Goal: Use online tool/utility: Utilize a website feature to perform a specific function

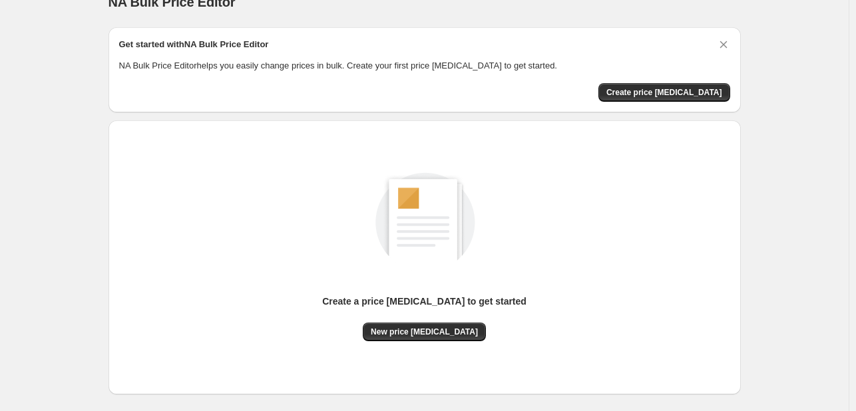
scroll to position [87, 0]
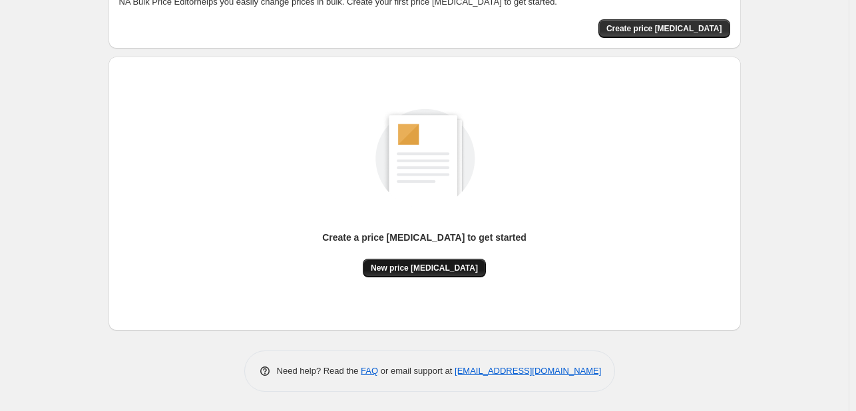
click at [421, 269] on span "New price [MEDICAL_DATA]" at bounding box center [424, 268] width 107 height 11
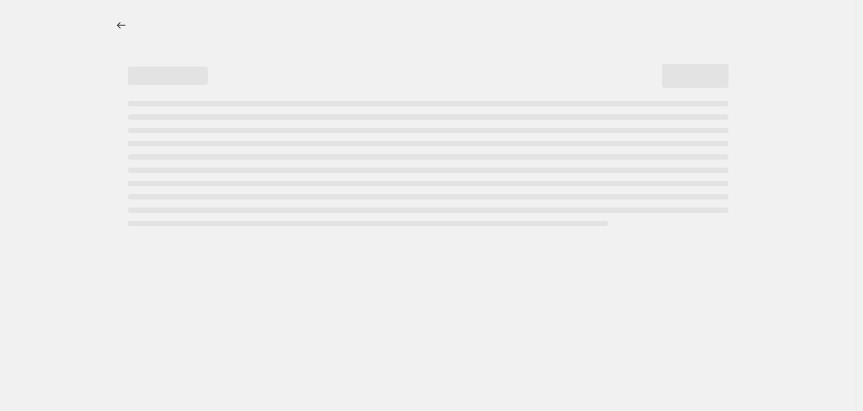
select select "percentage"
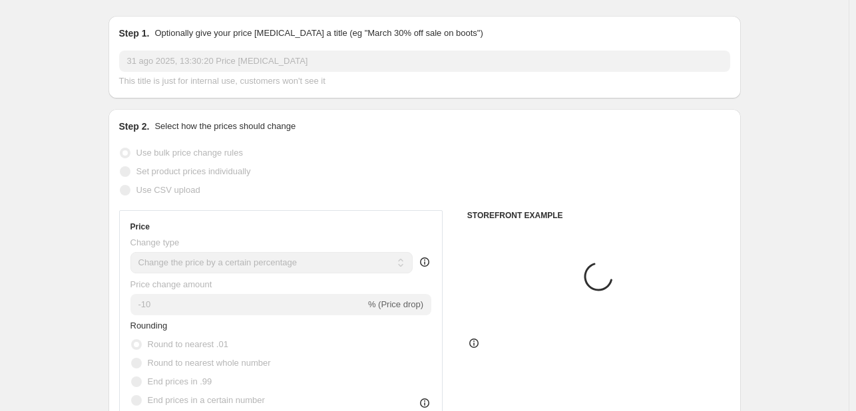
scroll to position [67, 0]
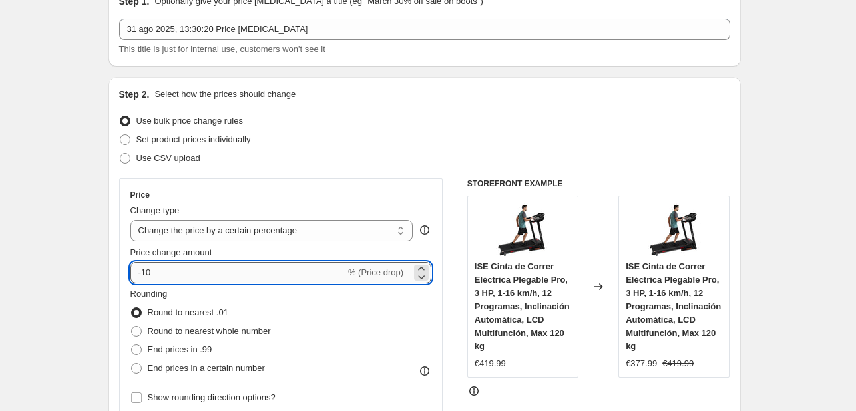
click at [204, 272] on input "-10" at bounding box center [237, 272] width 215 height 21
type input "-1"
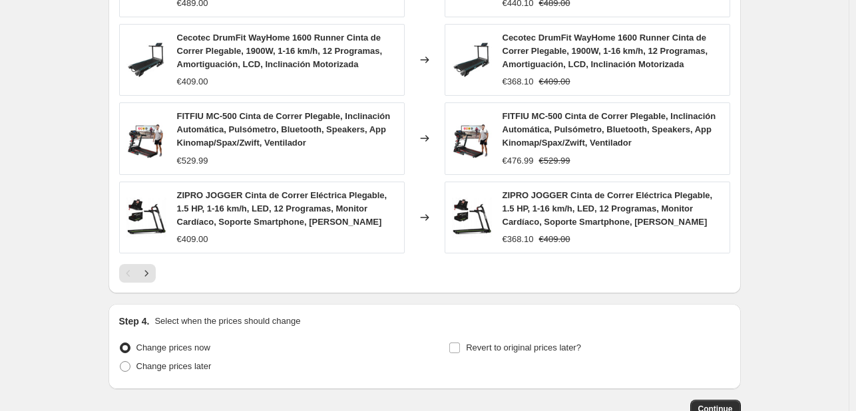
scroll to position [1020, 0]
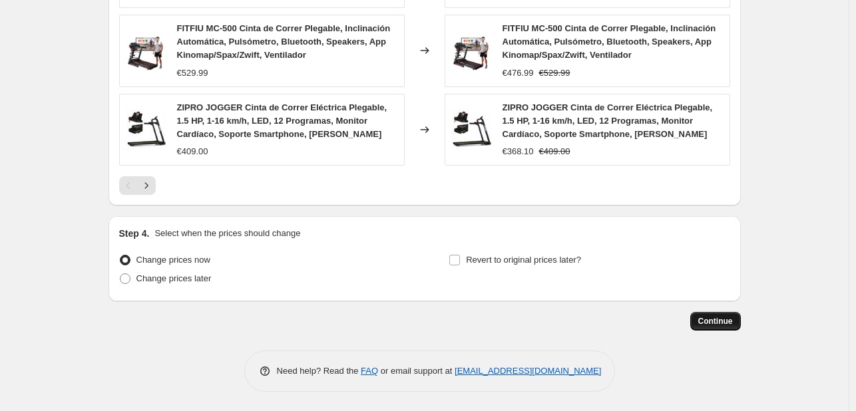
type input "-35"
click at [722, 324] on span "Continue" at bounding box center [715, 321] width 35 height 11
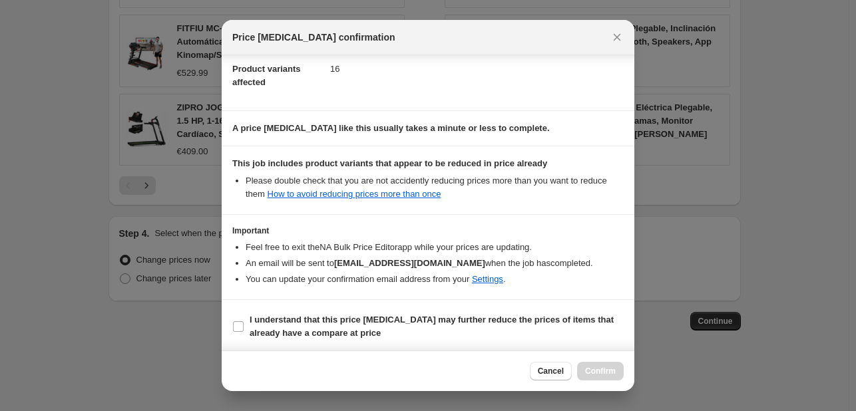
scroll to position [148, 0]
drag, startPoint x: 248, startPoint y: 323, endPoint x: 333, endPoint y: 318, distance: 85.4
click at [248, 323] on label "I understand that this price [MEDICAL_DATA] may further reduce the prices of it…" at bounding box center [427, 326] width 391 height 32
click at [244, 323] on input "I understand that this price [MEDICAL_DATA] may further reduce the prices of it…" at bounding box center [238, 325] width 11 height 11
checkbox input "true"
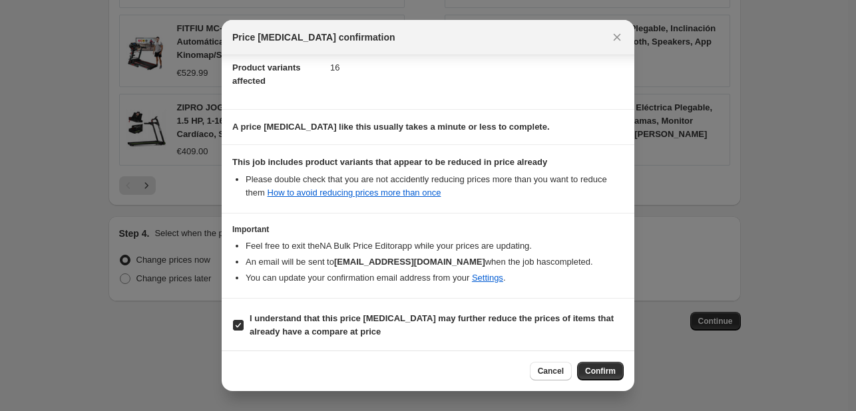
click at [597, 365] on button "Confirm" at bounding box center [600, 371] width 47 height 19
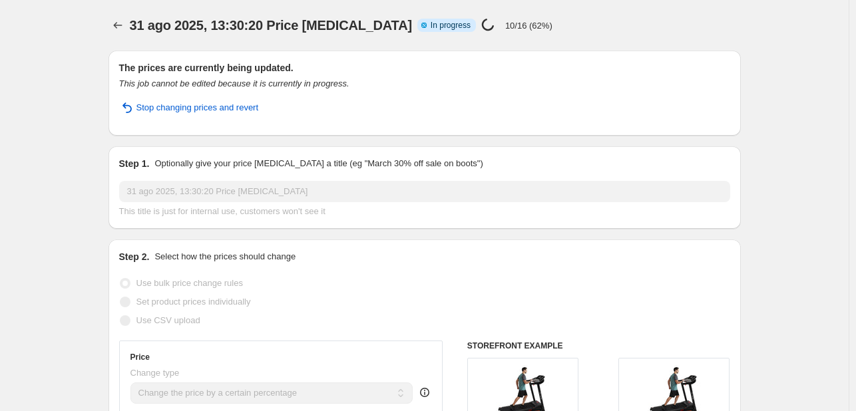
select select "percentage"
